Goal: Check status

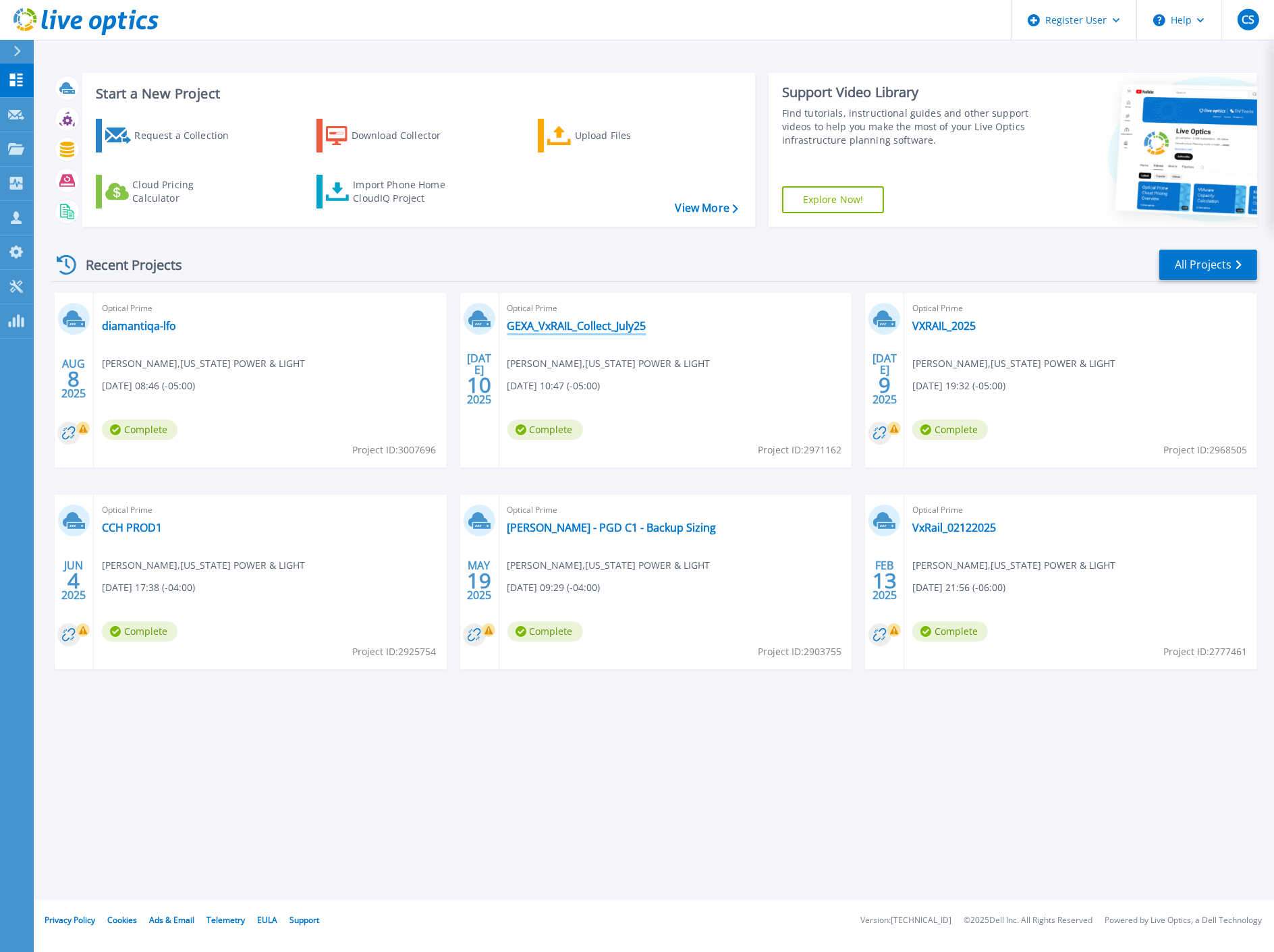
click at [559, 331] on link "GEXA_VxRAIL_Collect_July25" at bounding box center [577, 326] width 139 height 14
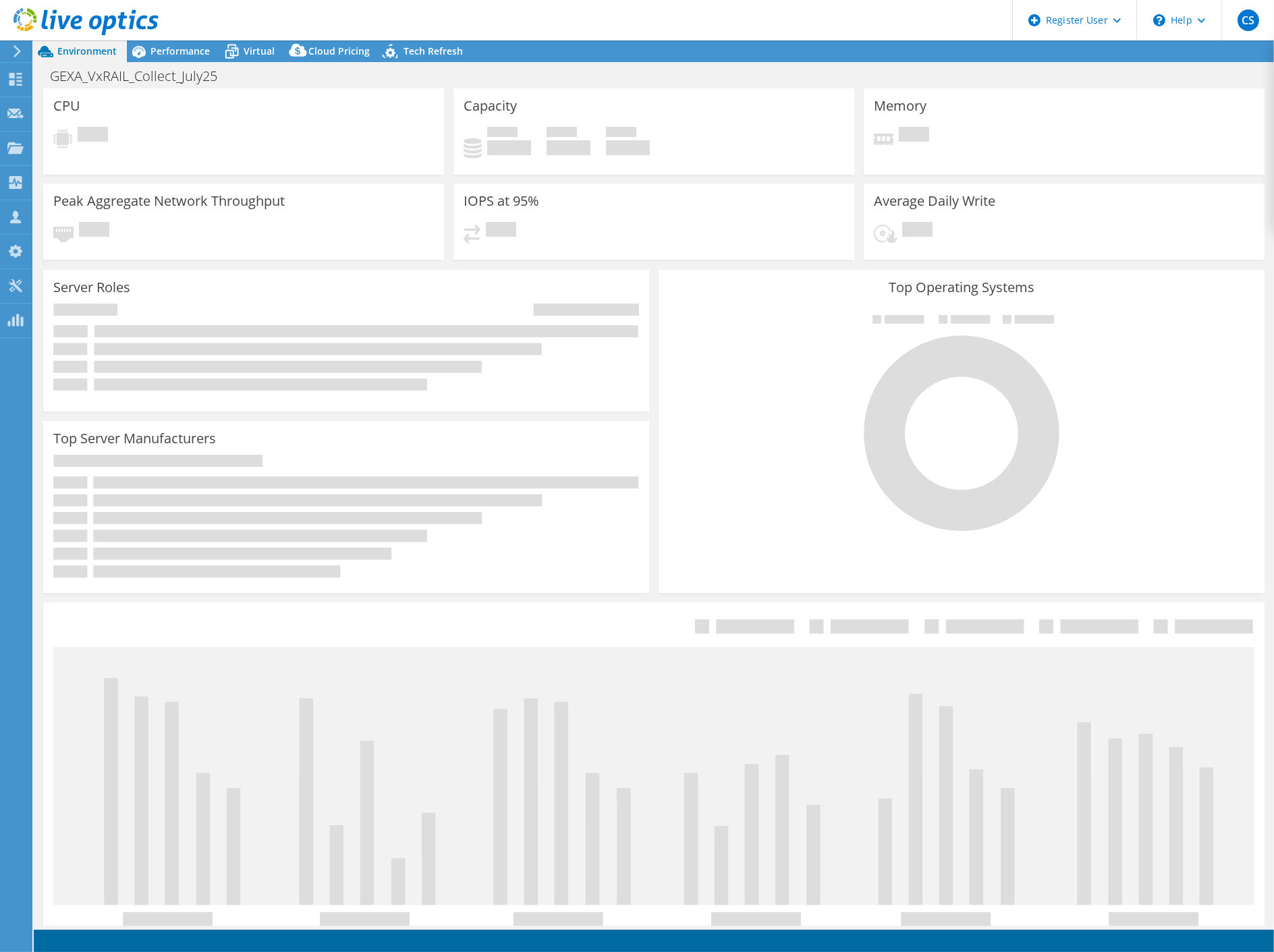
select select "USD"
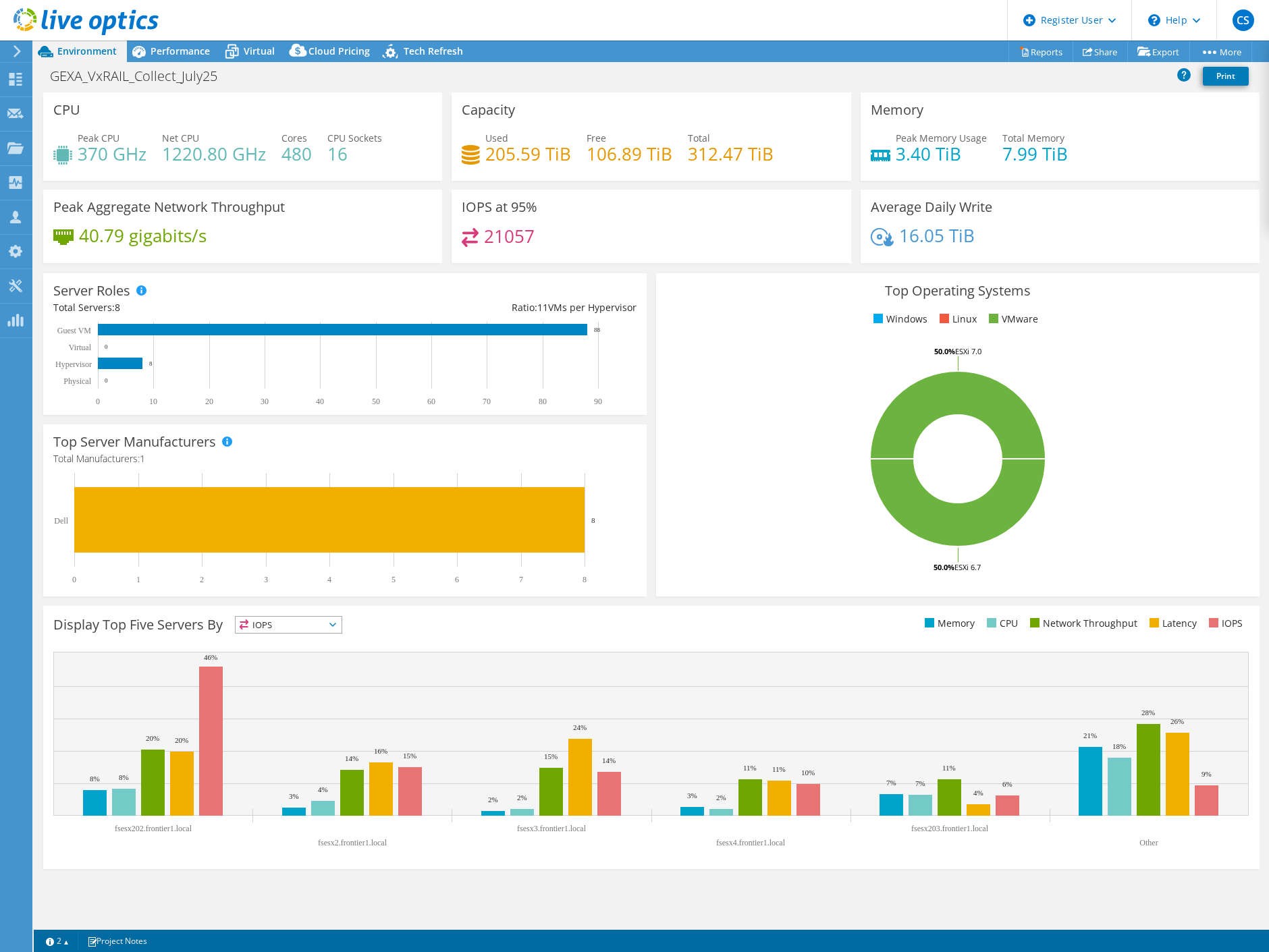
click at [304, 951] on html "CS Dell User Cheo Sobalvarro [EMAIL_ADDRESS][PERSON_NAME][DOMAIN_NAME] Dell My …" at bounding box center [634, 476] width 1269 height 952
